Goal: Find contact information: Find contact information

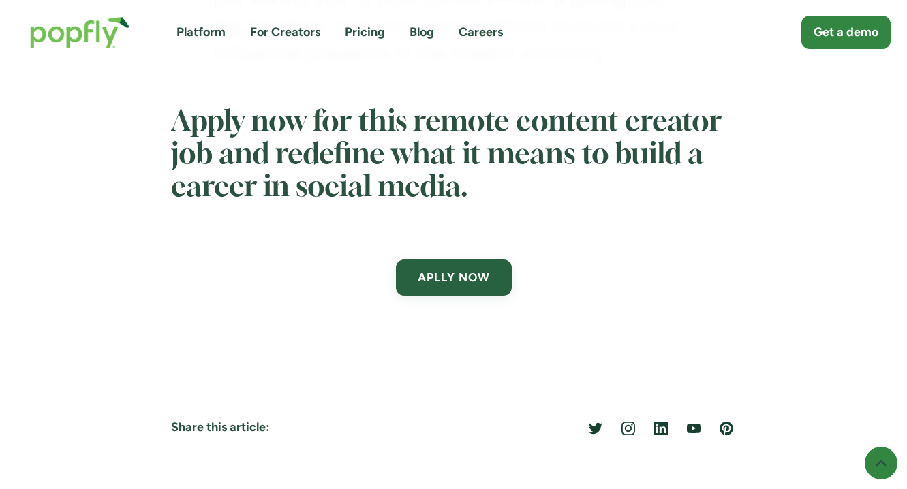
scroll to position [4726, 0]
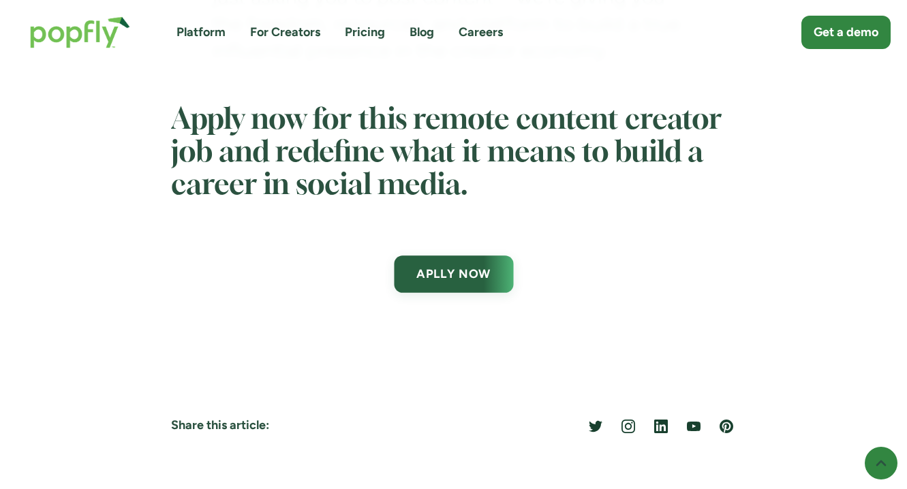
click at [478, 288] on link "APLLY NOW" at bounding box center [453, 273] width 119 height 37
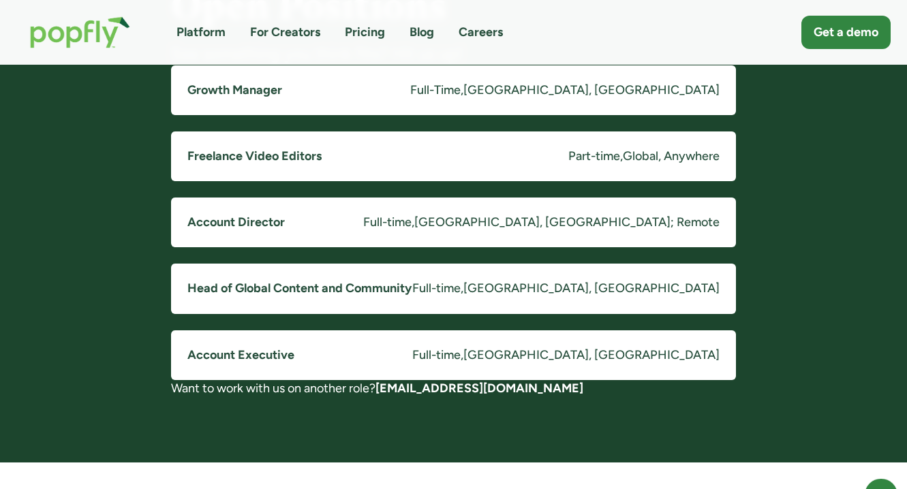
scroll to position [1104, 0]
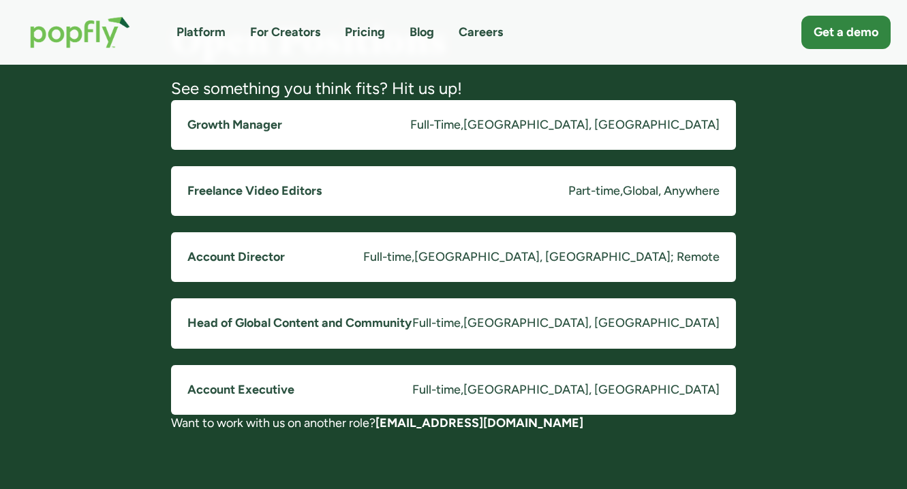
click at [559, 193] on link "Freelance Video Editors Part-time , Global, Anywhere" at bounding box center [453, 191] width 565 height 50
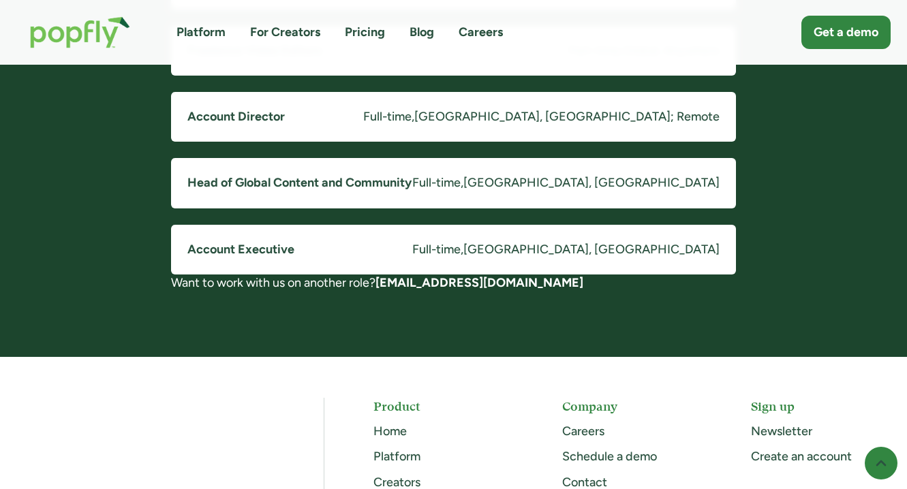
scroll to position [1249, 0]
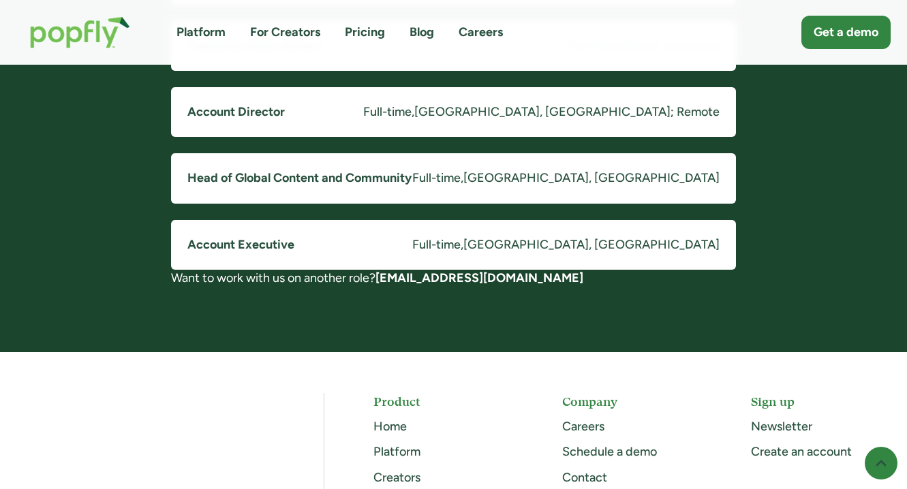
click at [417, 278] on strong "[EMAIL_ADDRESS][DOMAIN_NAME]" at bounding box center [479, 277] width 208 height 15
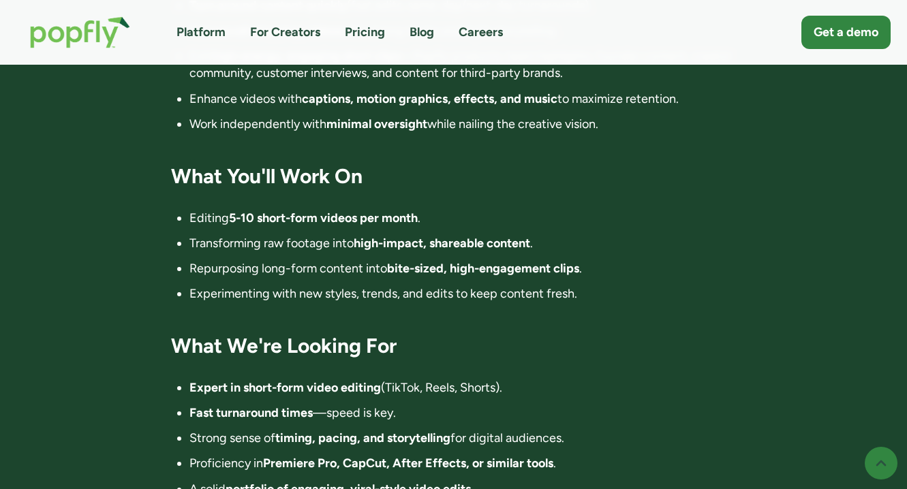
scroll to position [659, 0]
